Goal: Find specific page/section: Find specific page/section

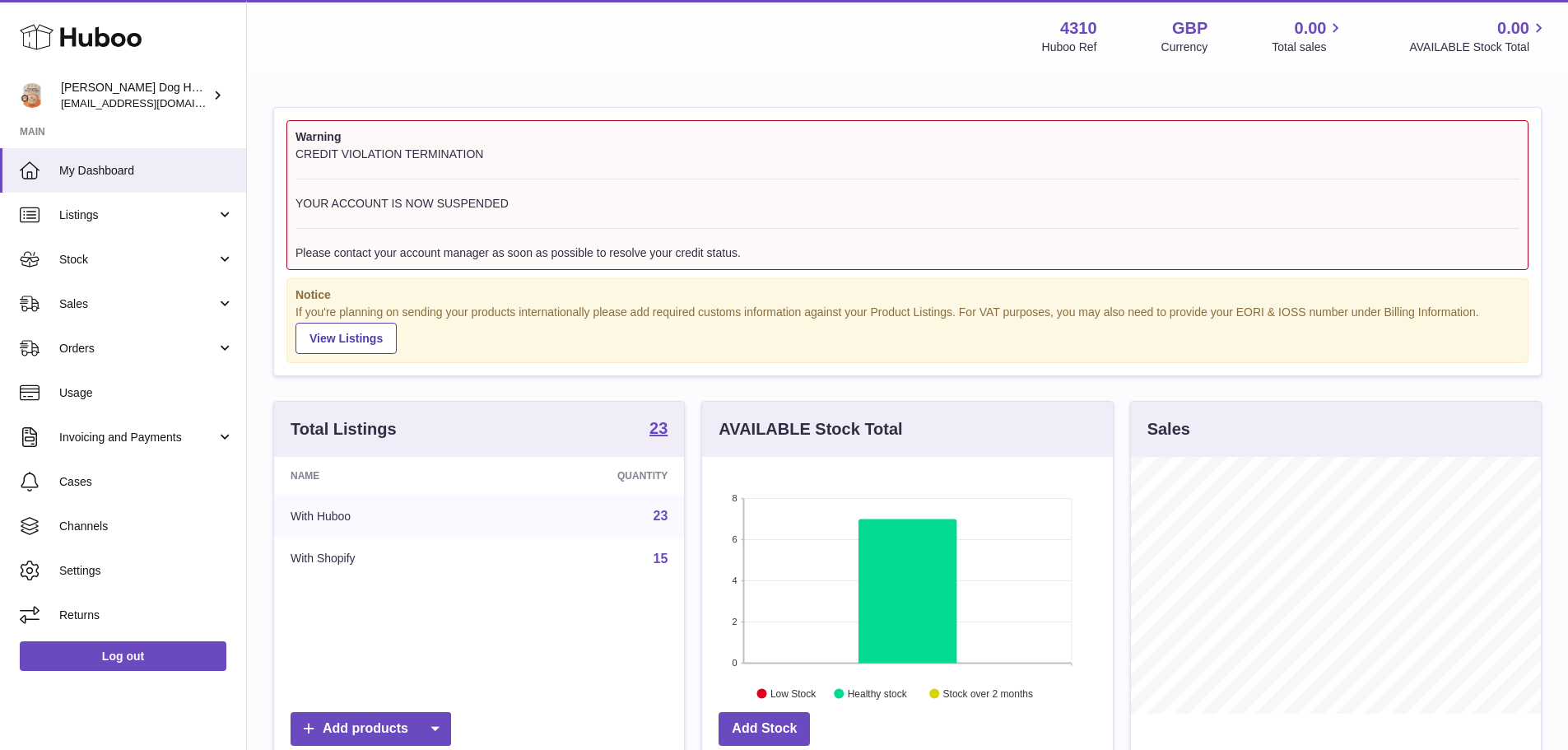
scroll to position [257, 410]
click at [133, 262] on span "Stock" at bounding box center [138, 260] width 158 height 16
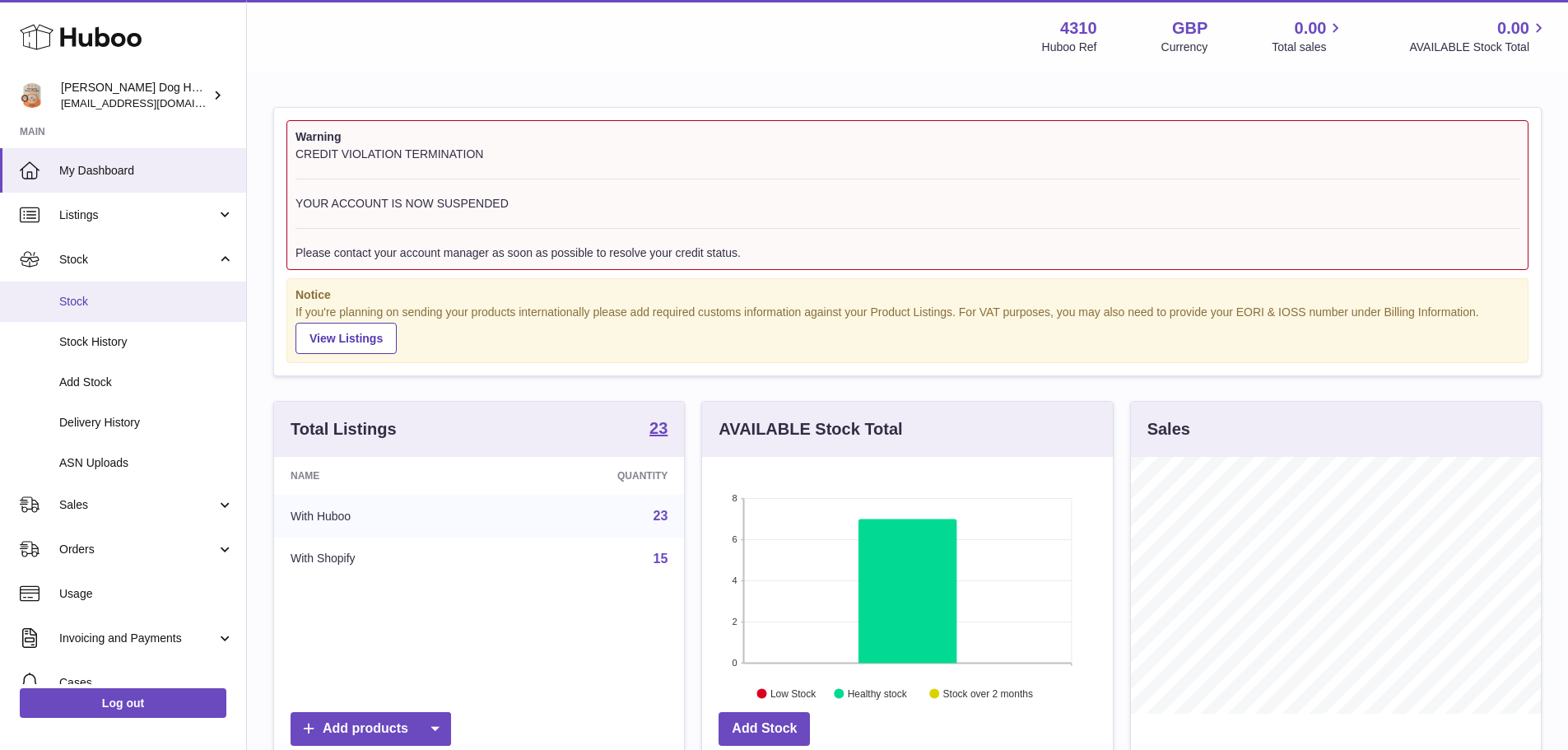
click at [117, 307] on span "Stock" at bounding box center [146, 301] width 174 height 16
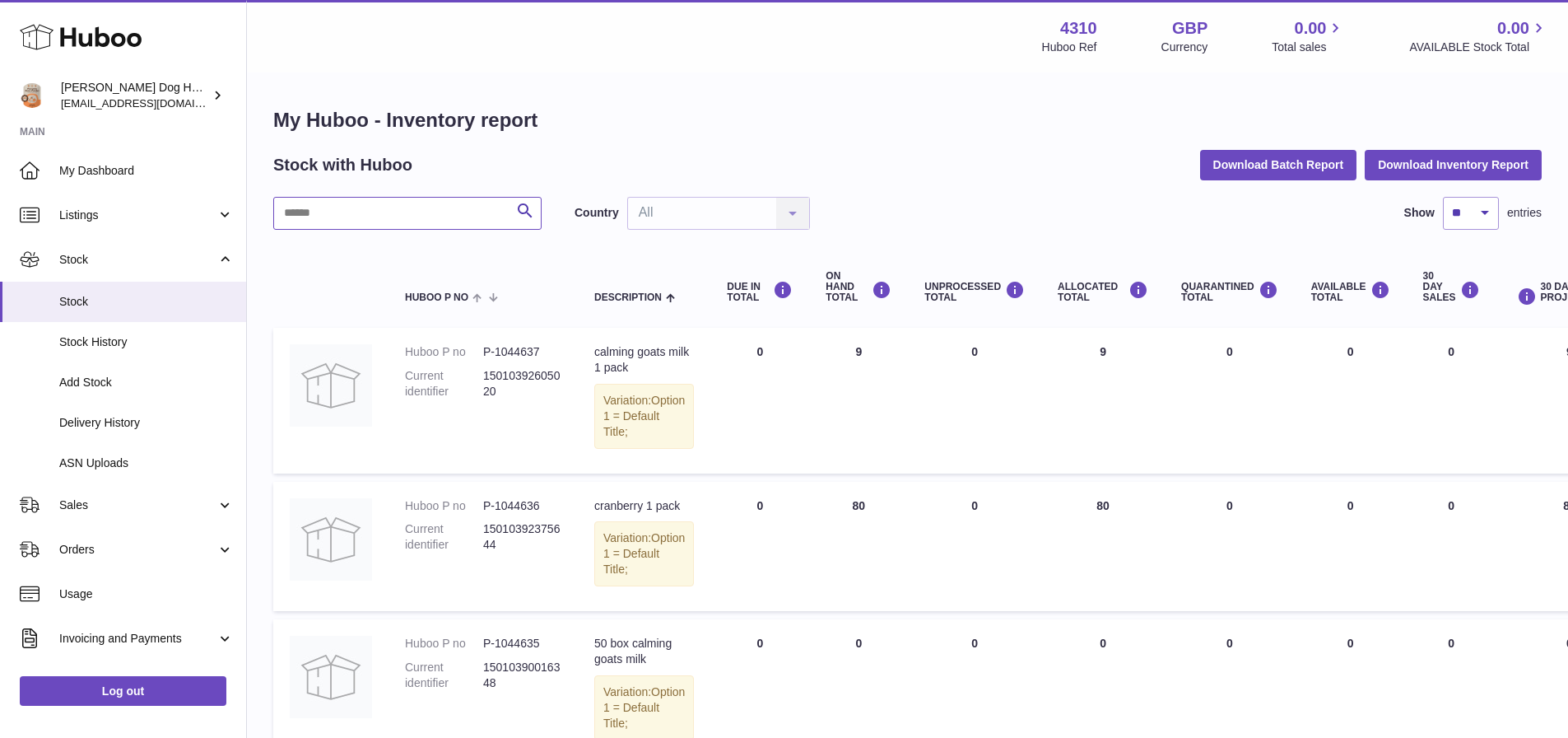
click at [409, 211] on input "text" at bounding box center [408, 213] width 269 height 33
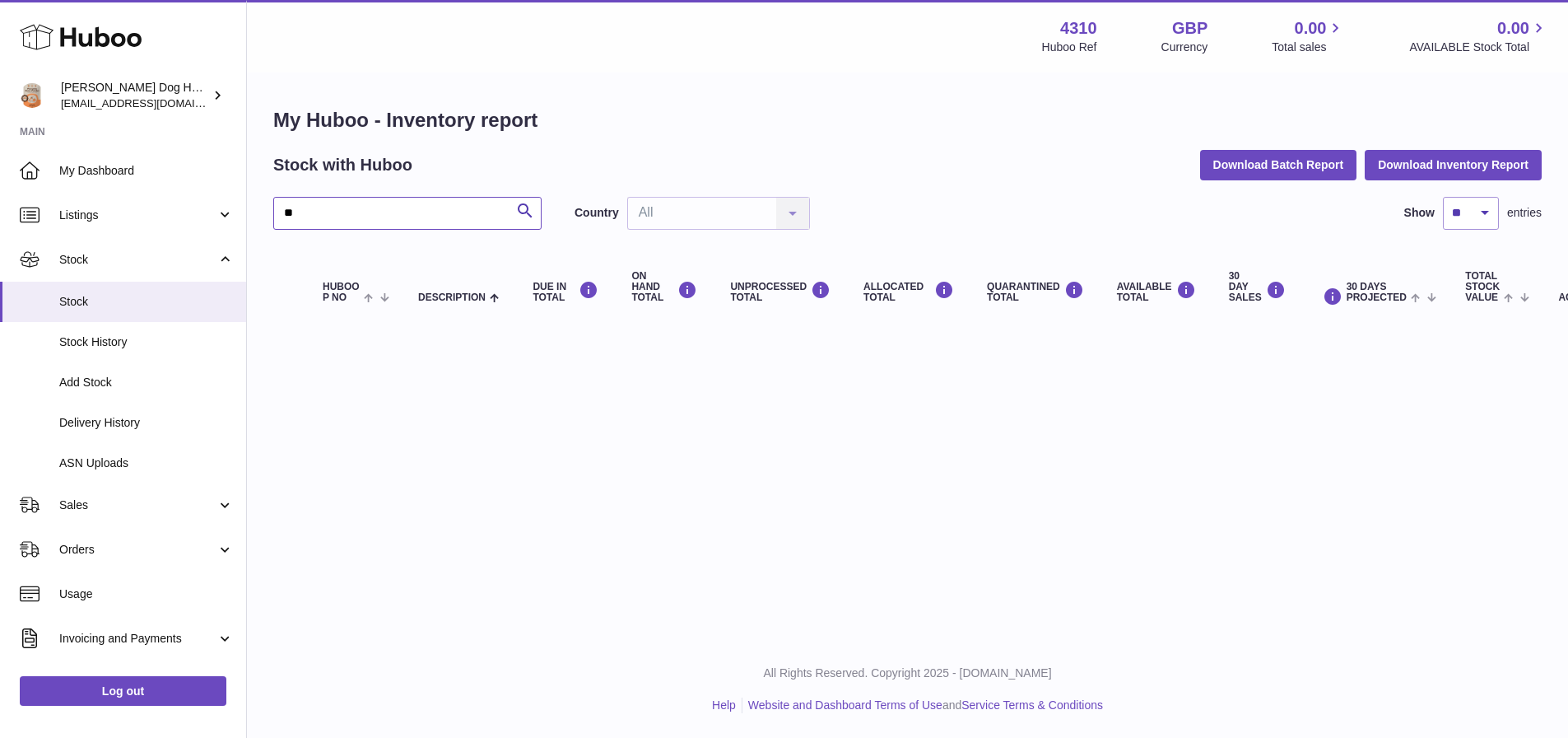
type input "*"
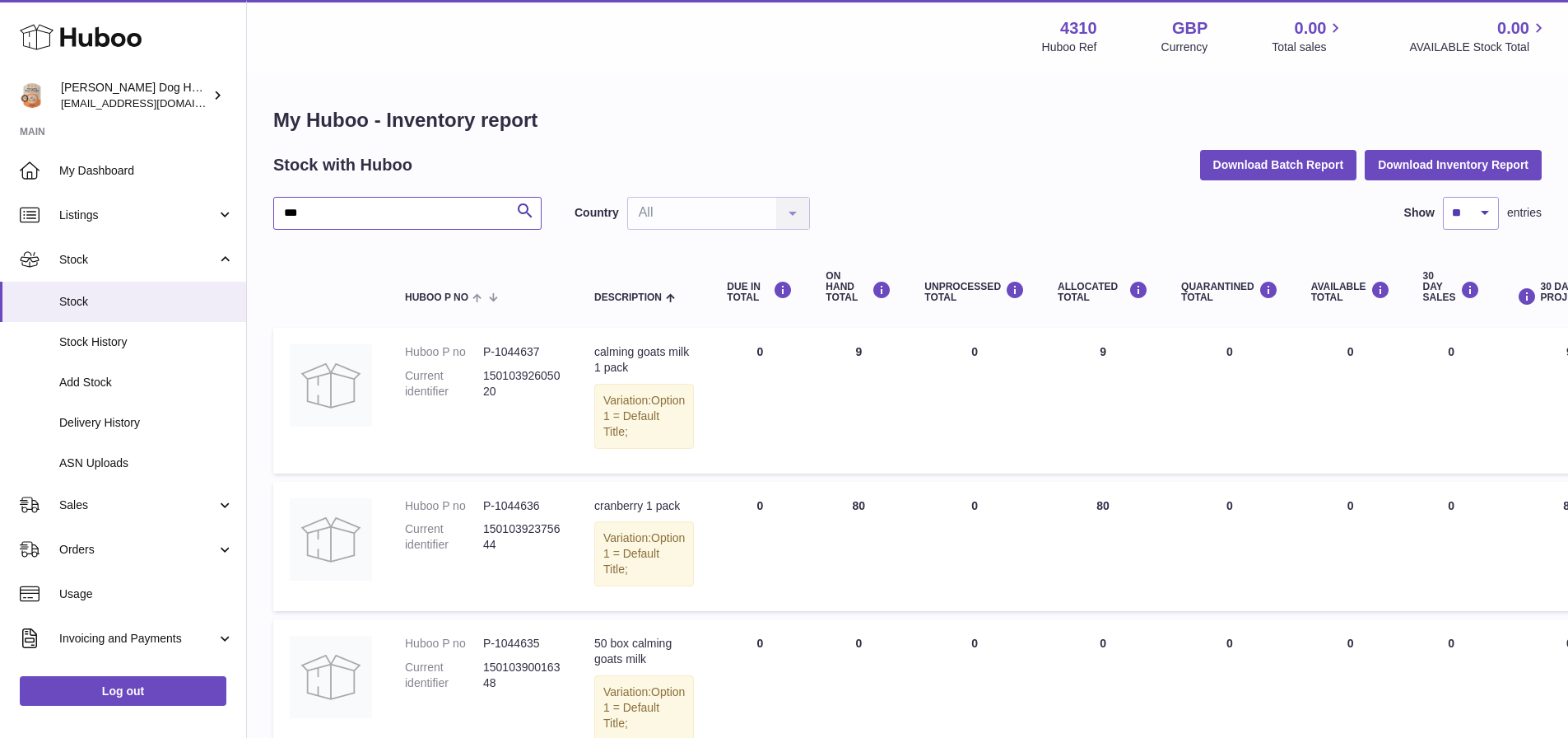
type input "****"
